Goal: Transaction & Acquisition: Purchase product/service

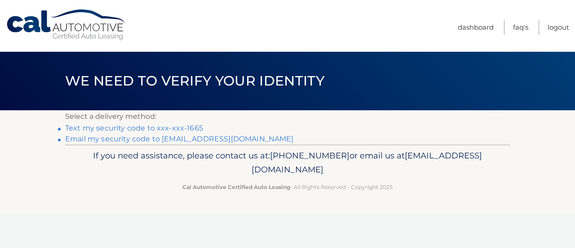
click at [187, 127] on link "Text my security code to xxx-xxx-1665" at bounding box center [134, 128] width 138 height 9
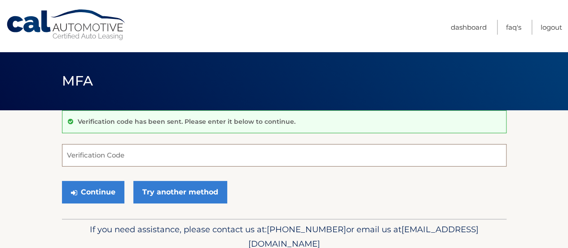
click at [176, 159] on input "Verification Code" at bounding box center [284, 155] width 445 height 22
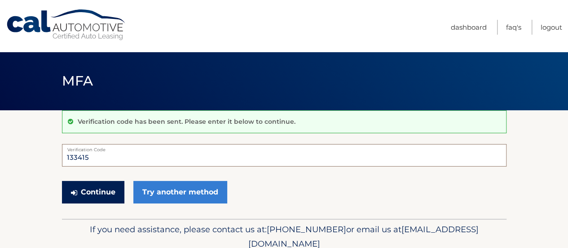
type input "133415"
click at [106, 195] on button "Continue" at bounding box center [93, 192] width 62 height 22
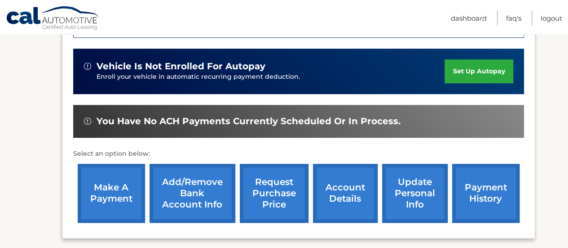
scroll to position [270, 0]
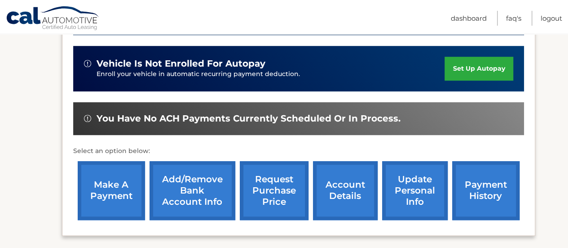
click at [486, 188] on link "payment history" at bounding box center [486, 190] width 67 height 59
click at [110, 191] on link "make a payment" at bounding box center [111, 190] width 67 height 59
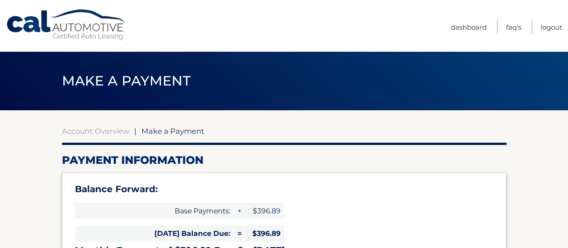
select select "MGU0MDdjYjgtODBmNy00ZWM3LTlmMmQtYjVhNzI0Mjc0NTdj"
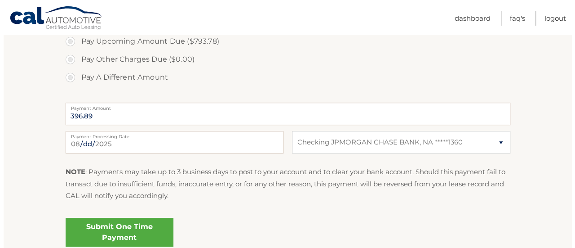
scroll to position [360, 0]
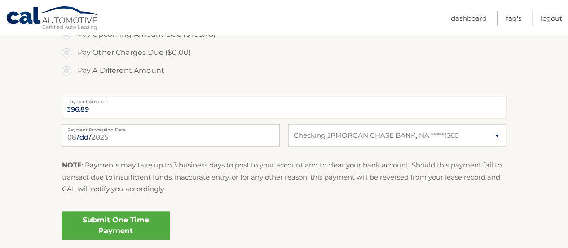
click at [129, 224] on link "Submit One Time Payment" at bounding box center [116, 225] width 108 height 29
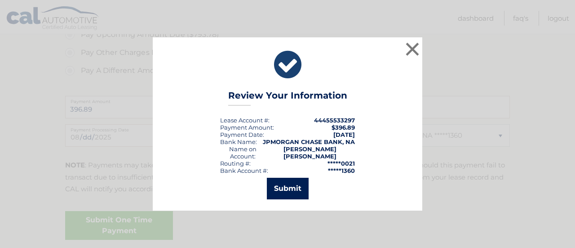
click at [291, 186] on button "Submit" at bounding box center [288, 189] width 42 height 22
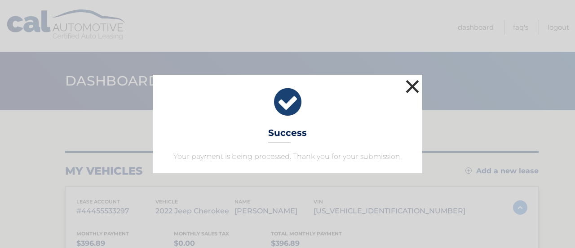
click at [416, 88] on button "×" at bounding box center [413, 86] width 18 height 18
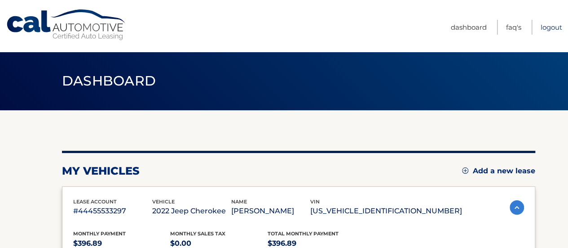
click at [559, 25] on link "Logout" at bounding box center [552, 27] width 22 height 15
